Goal: Check status: Check status

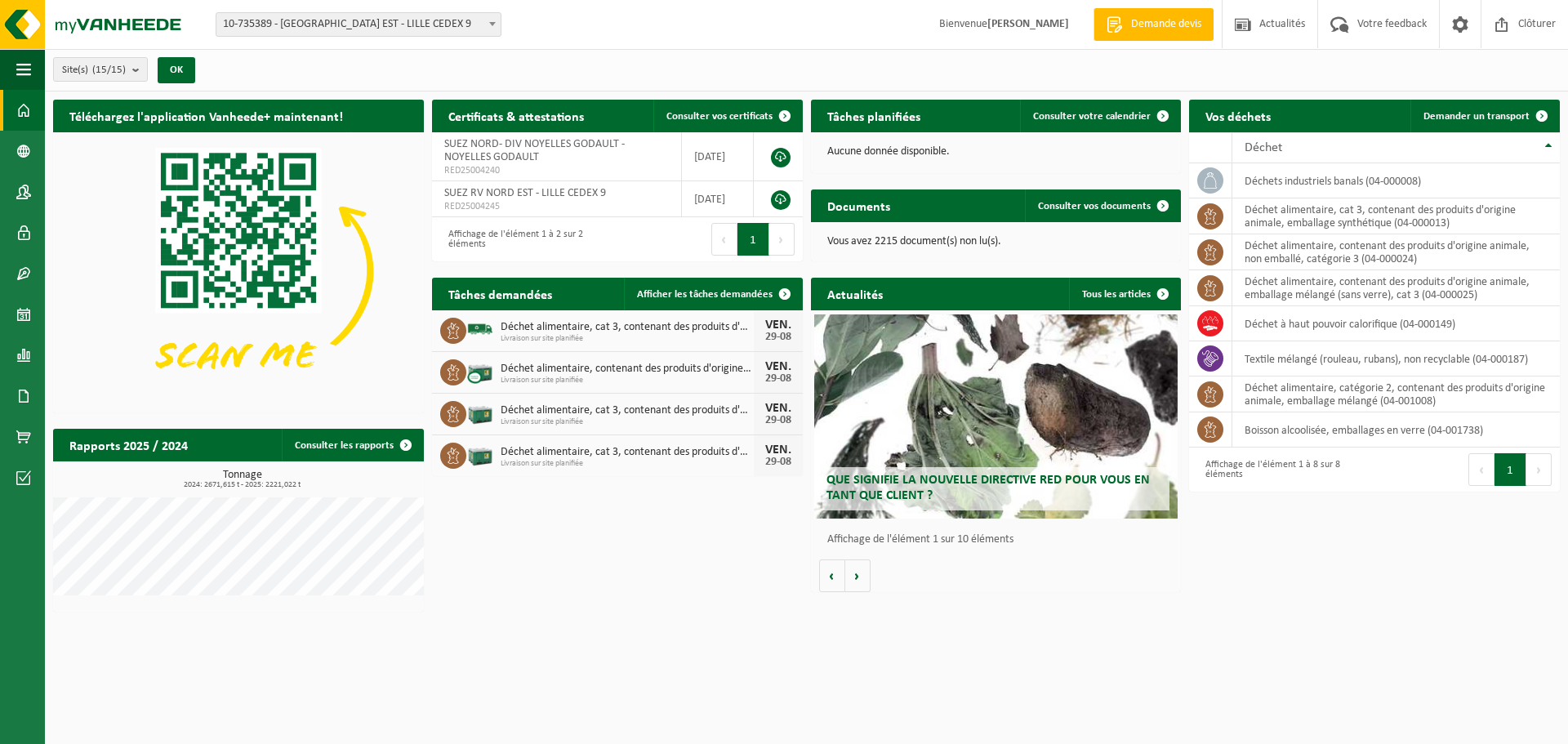
click at [653, 327] on span "Déchet alimentaire, cat 3, contenant des produits d'origine animale, emballage …" at bounding box center [627, 327] width 253 height 13
click at [470, 330] on img at bounding box center [480, 328] width 27 height 27
click at [726, 298] on span "Afficher les tâches demandées" at bounding box center [704, 294] width 136 height 11
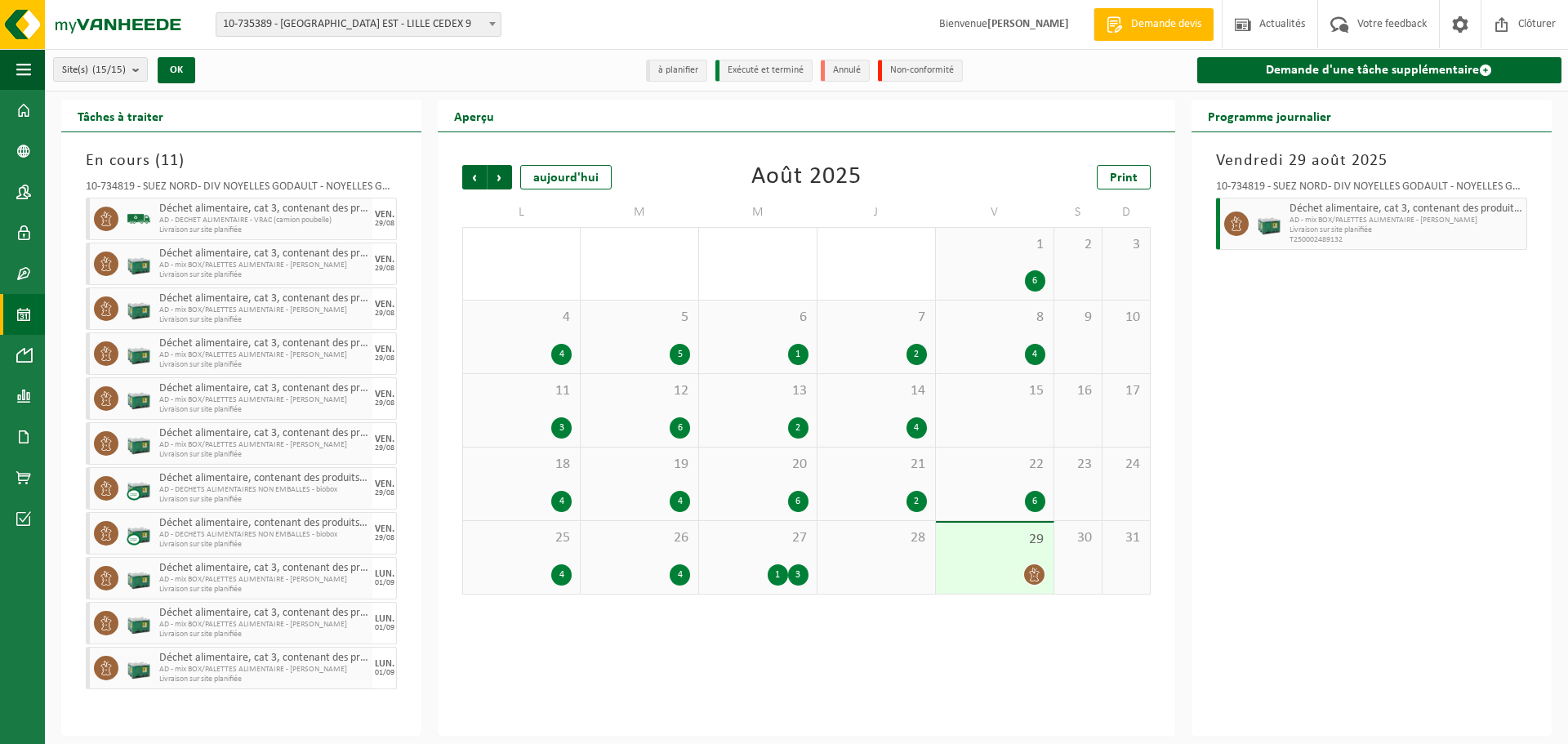
click at [962, 554] on div "29" at bounding box center [994, 558] width 118 height 71
click at [296, 216] on span "AD - DECHET ALIMENTAIRE - VRAC (camion poubelle)" at bounding box center [264, 220] width 209 height 10
click at [211, 229] on span "Livraison sur site planifiée" at bounding box center [264, 230] width 209 height 10
click at [220, 204] on span "Déchet alimentaire, cat 3, contenant des produits d'origine animale, emballage …" at bounding box center [264, 208] width 209 height 13
click at [1276, 156] on h3 "Vendredi 29 août 2025" at bounding box center [1371, 161] width 311 height 25
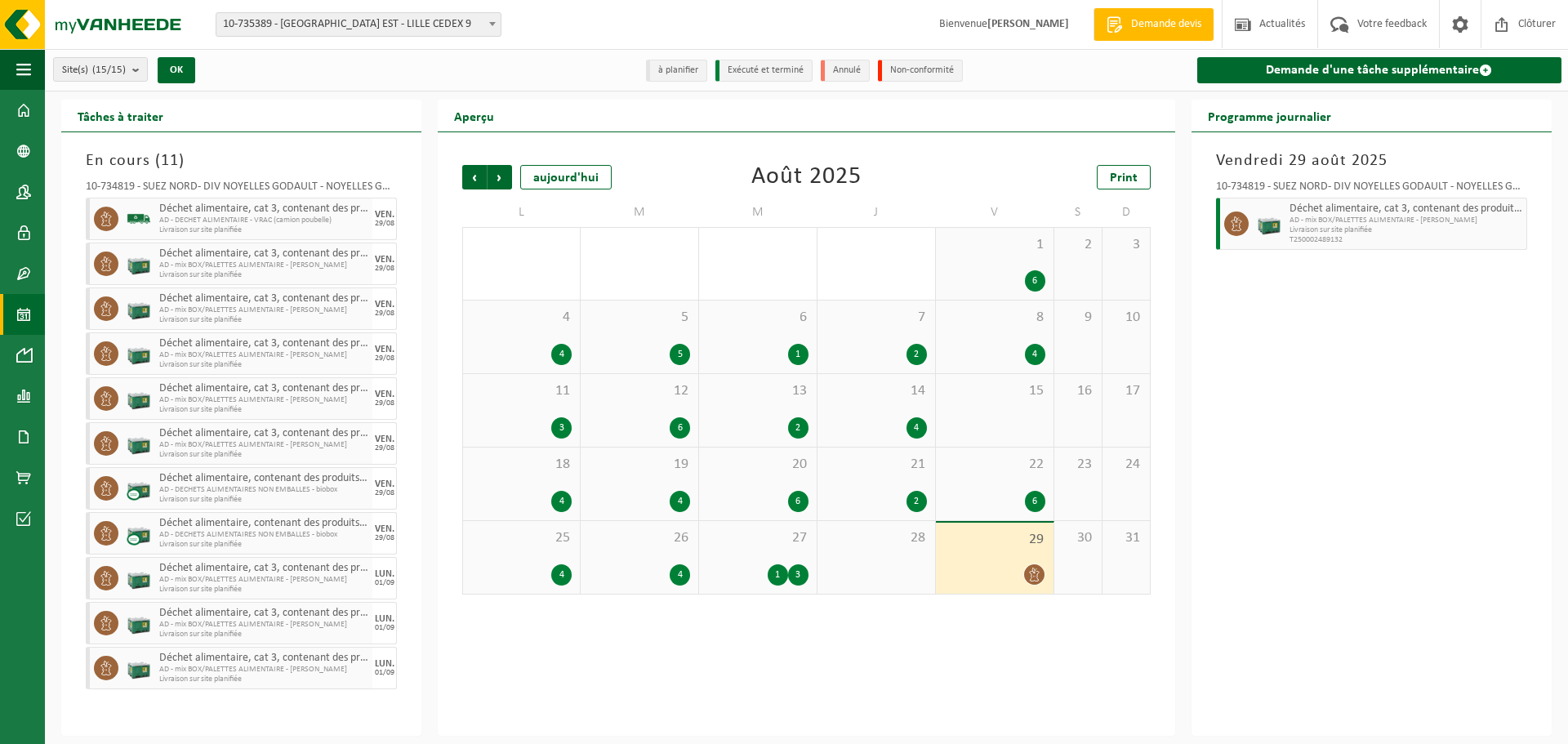
click at [1324, 229] on span "Livraison sur site planifiée" at bounding box center [1406, 230] width 232 height 10
click at [759, 77] on li "Exécuté et terminé" at bounding box center [764, 70] width 98 height 22
click at [24, 111] on span at bounding box center [23, 110] width 15 height 41
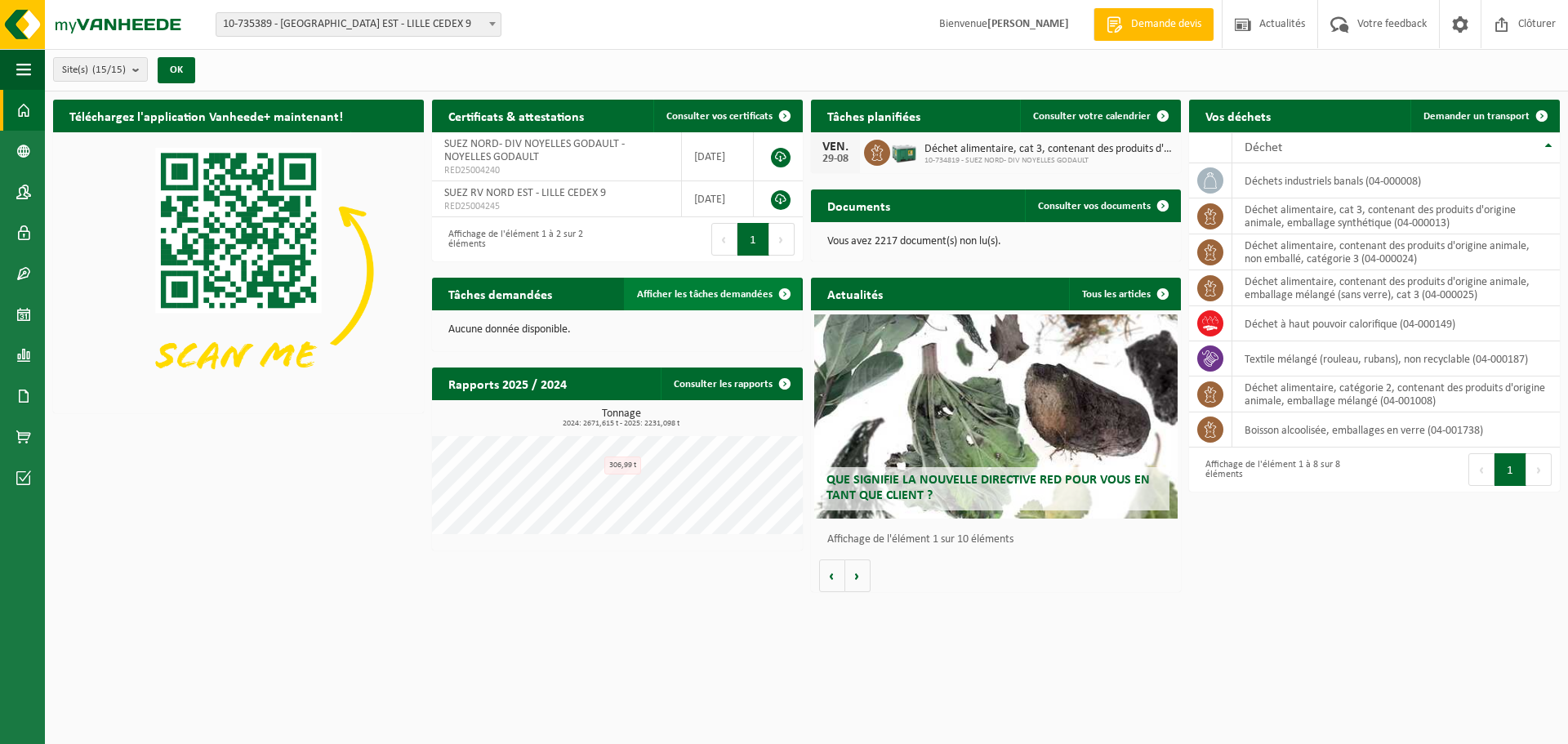
click at [727, 290] on span "Afficher les tâches demandées" at bounding box center [704, 294] width 136 height 11
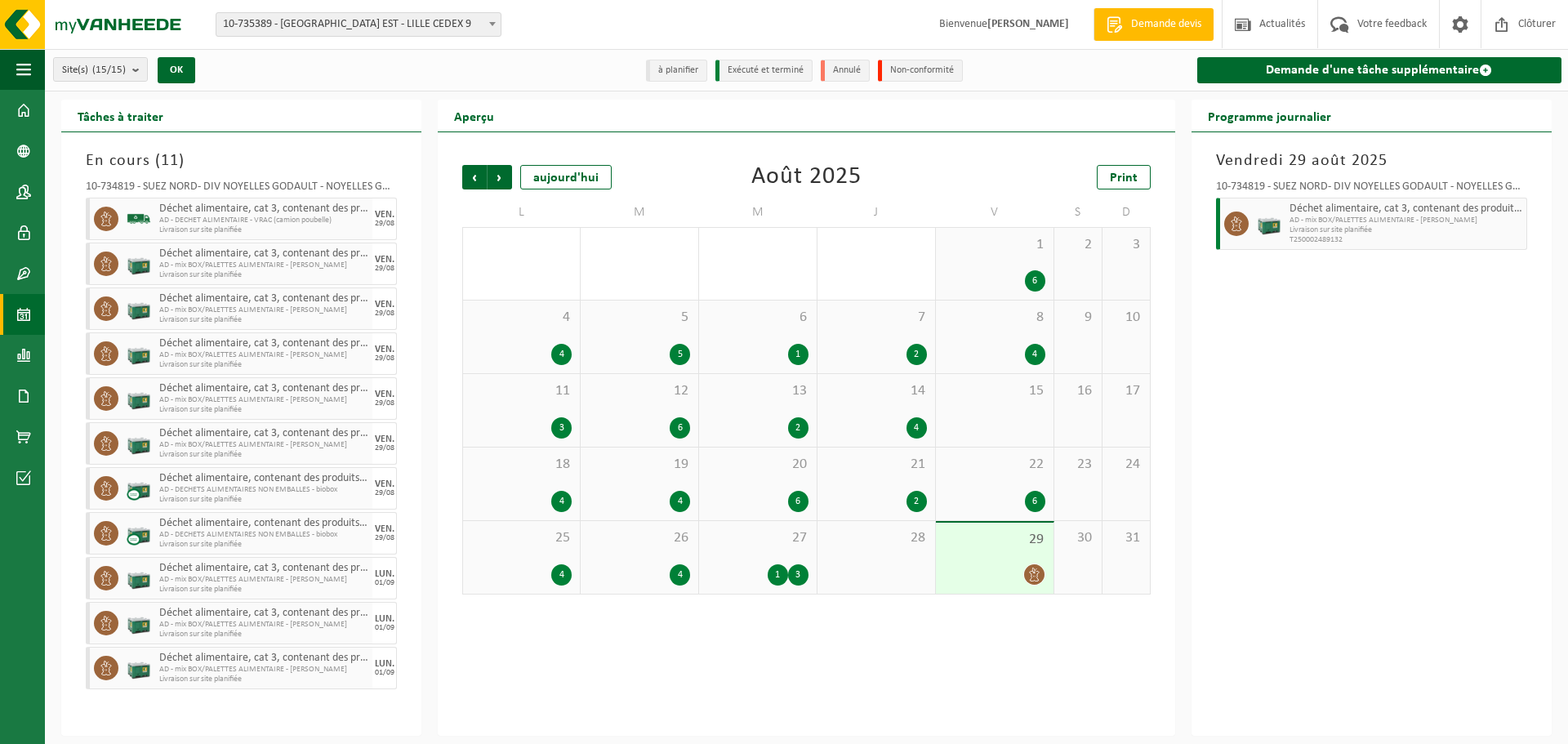
click at [195, 261] on span "AD - mix BOX/PALETTES ALIMENTAIRE - [PERSON_NAME]" at bounding box center [264, 265] width 209 height 10
click at [142, 265] on img at bounding box center [139, 264] width 25 height 25
click at [114, 265] on span at bounding box center [106, 264] width 25 height 25
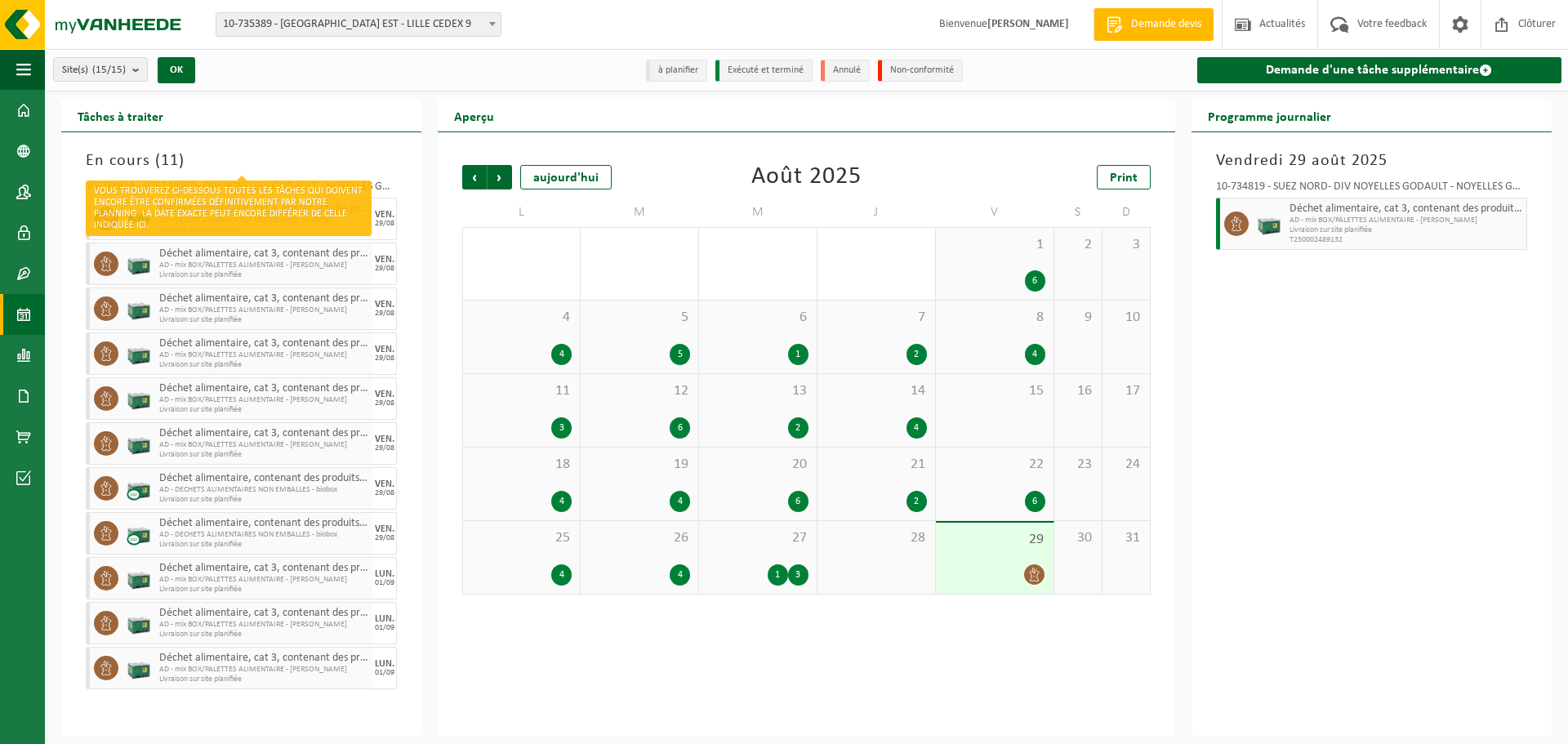
click at [171, 161] on span "11" at bounding box center [169, 161] width 18 height 16
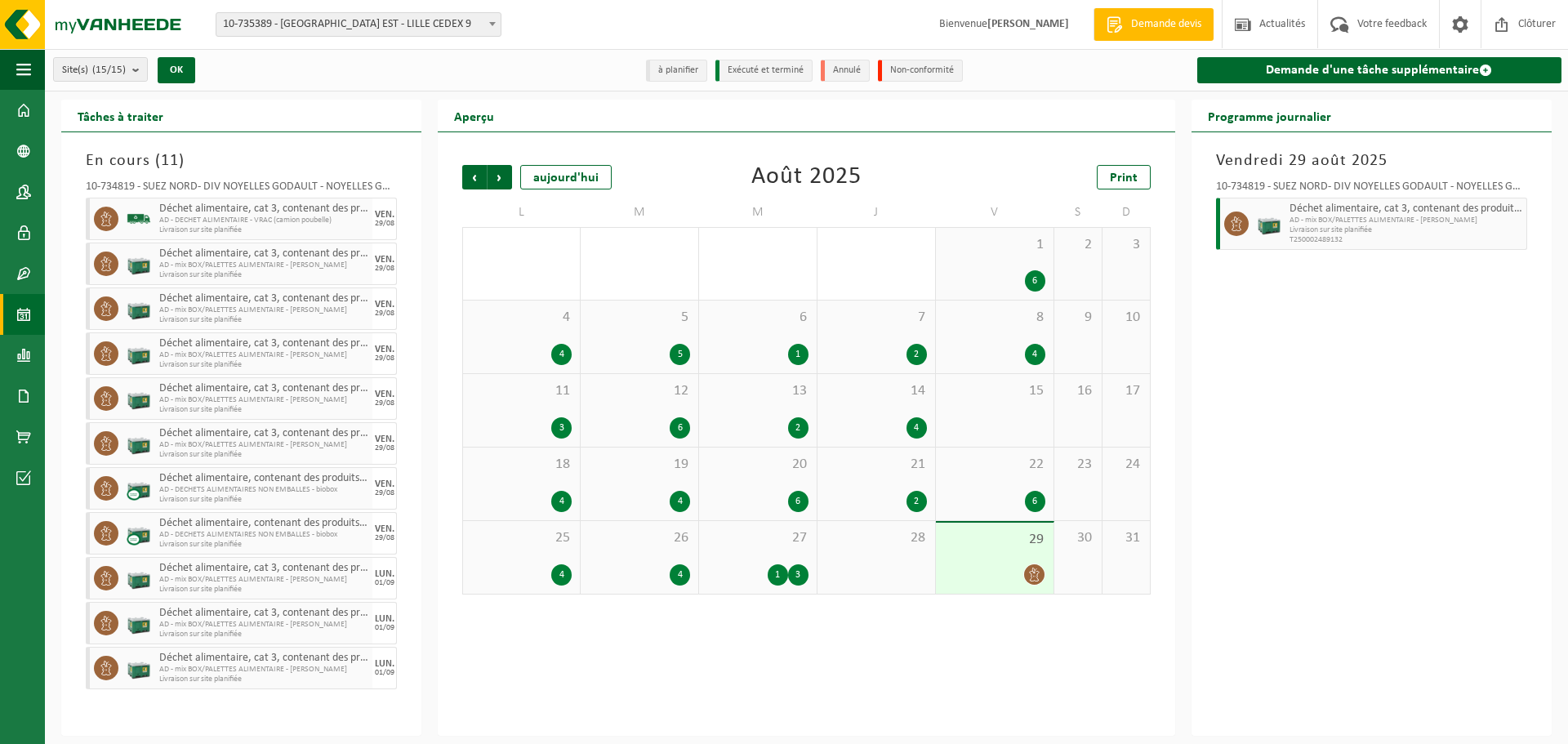
click at [256, 208] on span "Déchet alimentaire, cat 3, contenant des produits d'origine animale, emballage …" at bounding box center [264, 208] width 209 height 13
